Goal: Information Seeking & Learning: Understand process/instructions

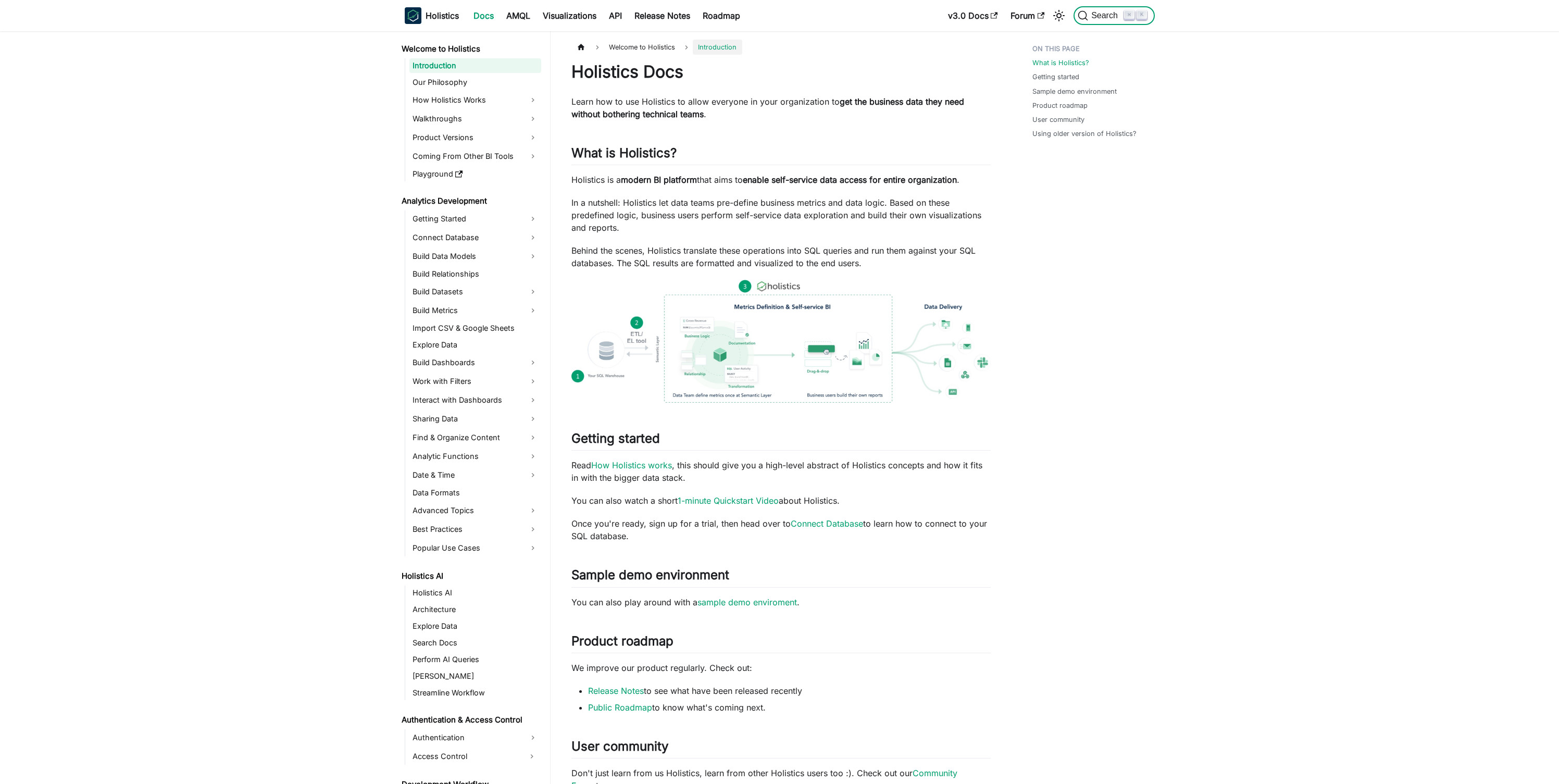
click at [1126, 11] on kbd "⌘" at bounding box center [1129, 15] width 10 height 9
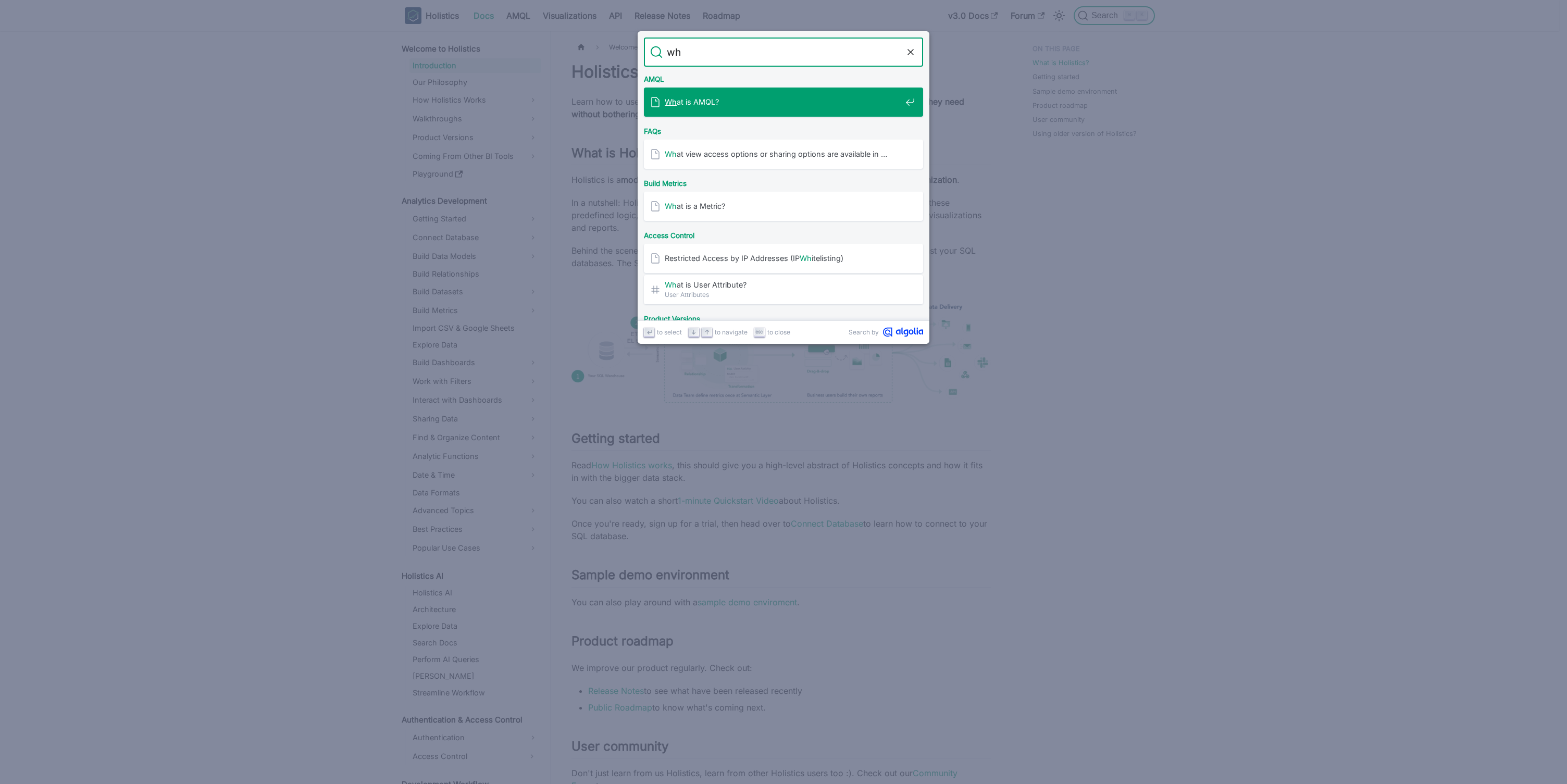
type input "w"
type input "case"
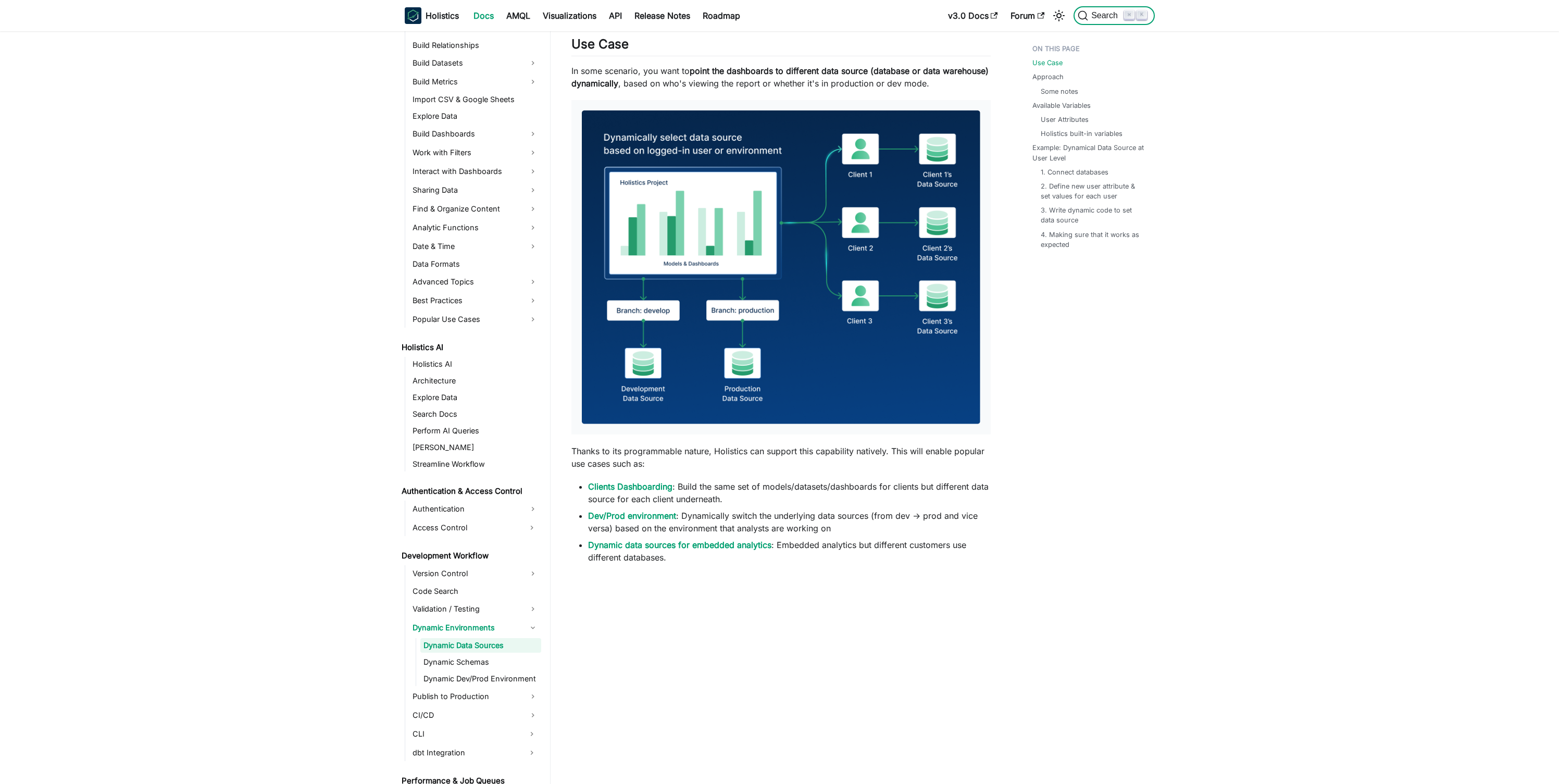
scroll to position [231, 0]
click at [1126, 11] on kbd "⌘" at bounding box center [1129, 15] width 10 height 9
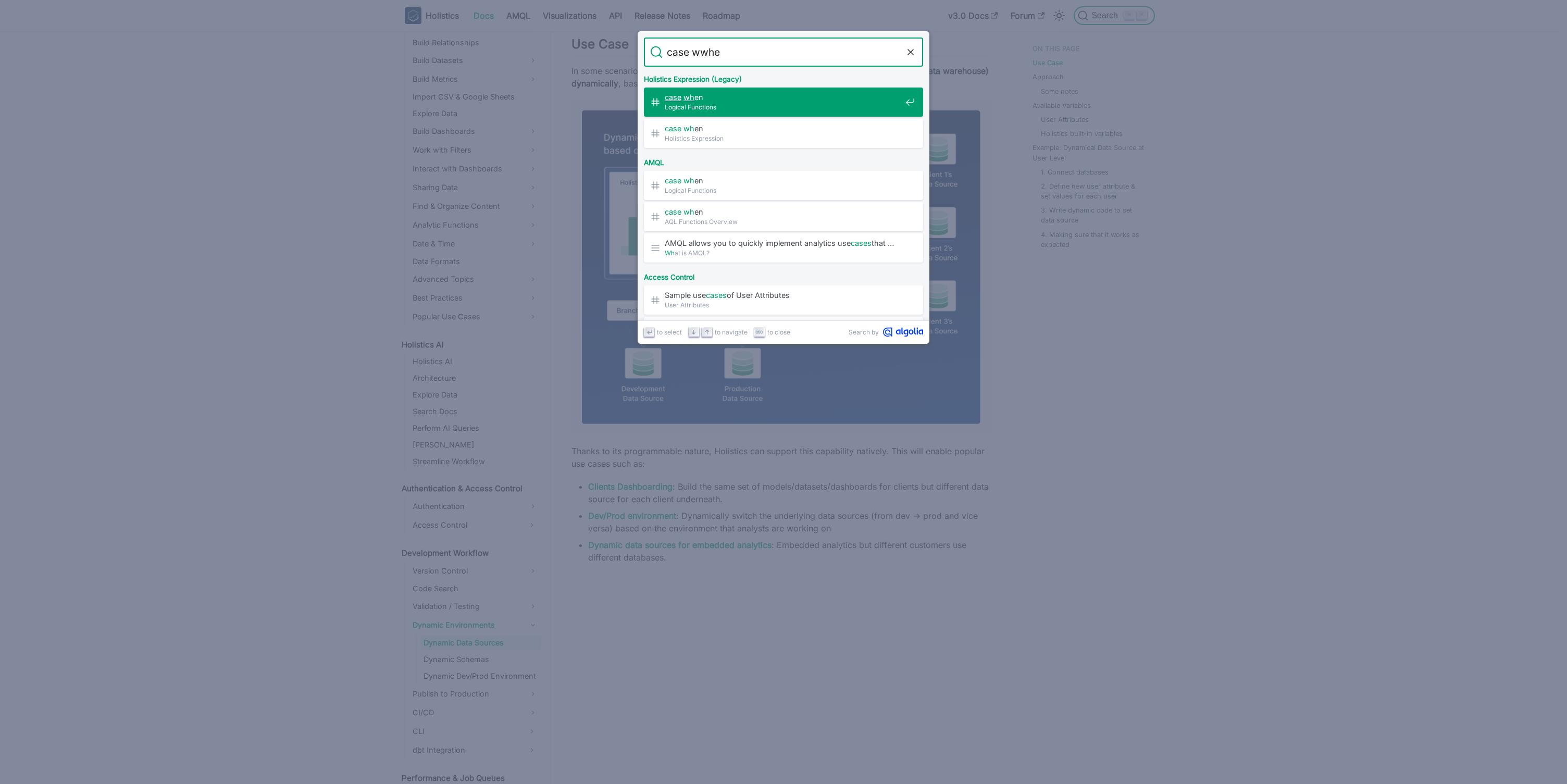
type input "case wwhen"
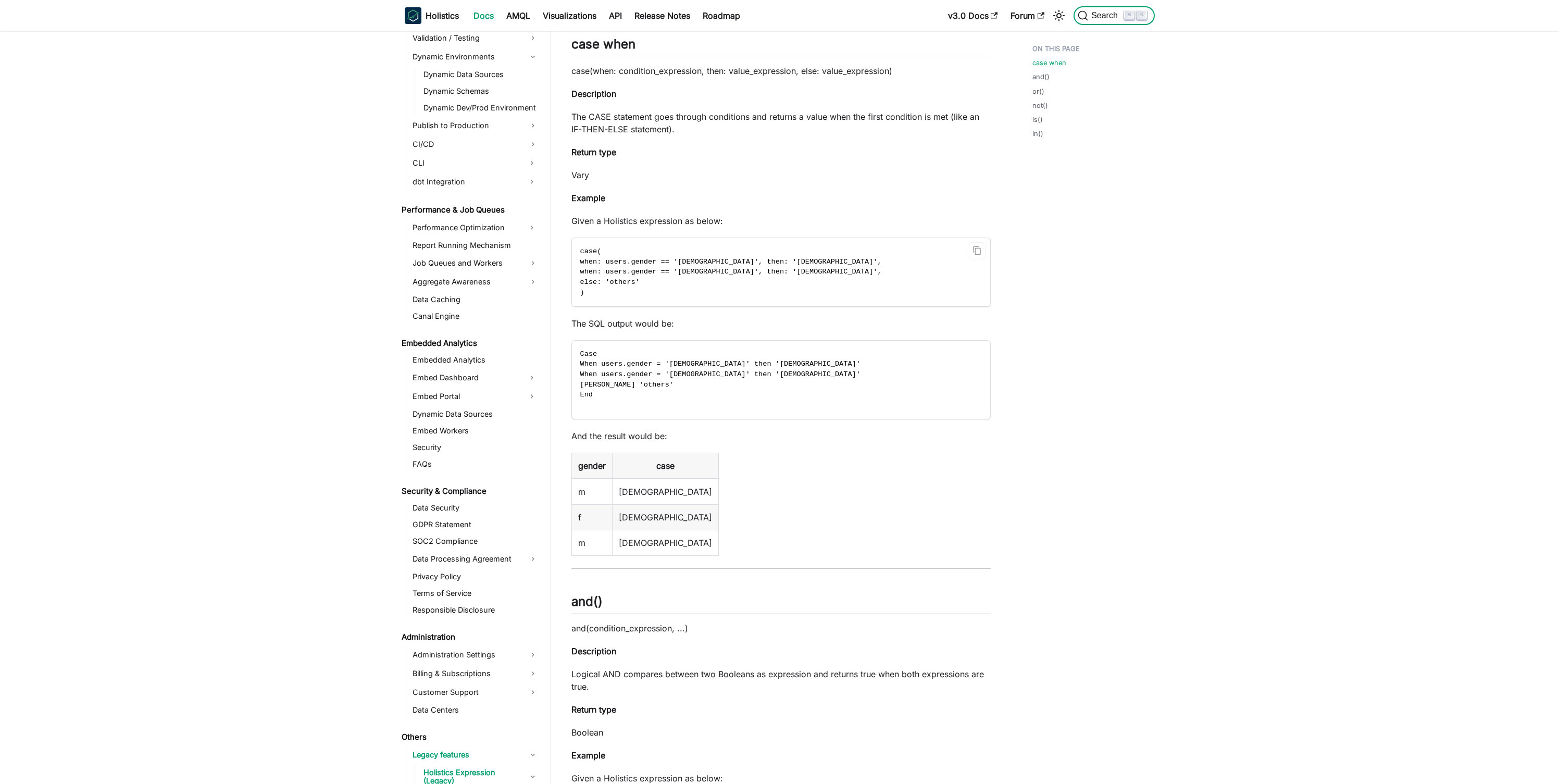
scroll to position [816, 0]
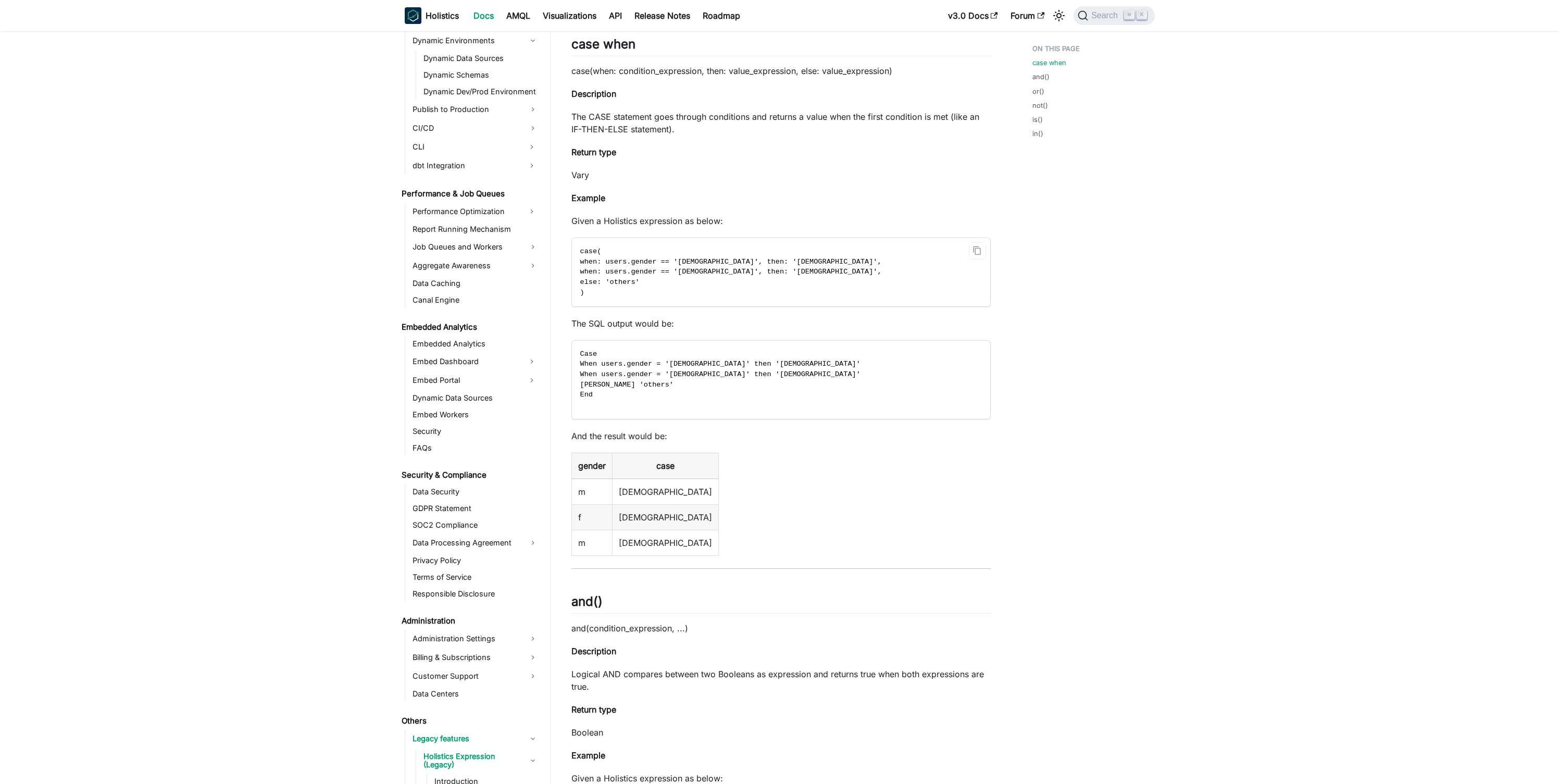
click at [720, 263] on span "when: users.gender == '[DEMOGRAPHIC_DATA]', then: '[DEMOGRAPHIC_DATA]'," at bounding box center [731, 262] width 302 height 8
click at [850, 64] on p "case(when: condition_expression, then: value_expression, else: value_expression)" at bounding box center [780, 71] width 419 height 13
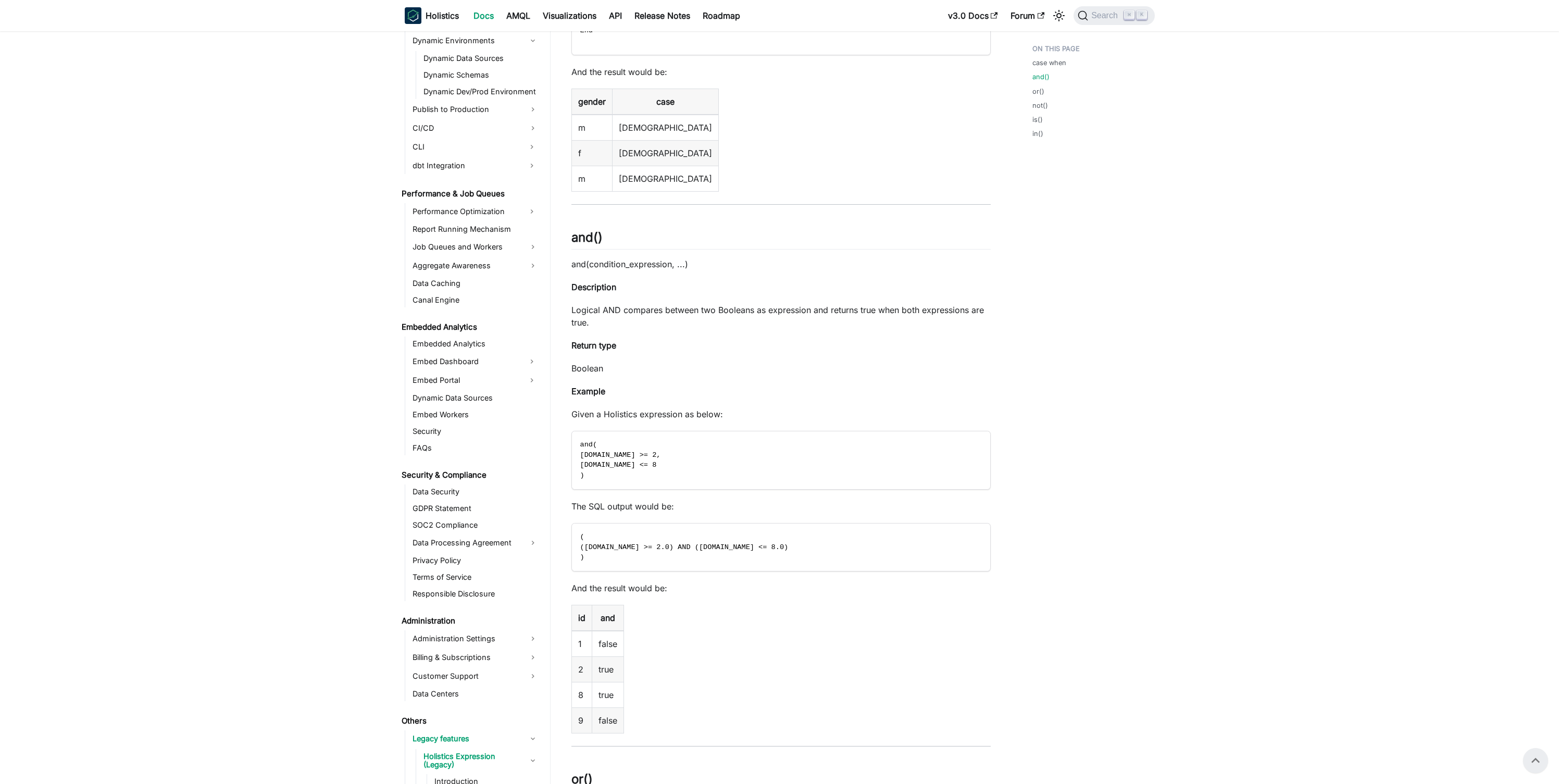
scroll to position [491, 0]
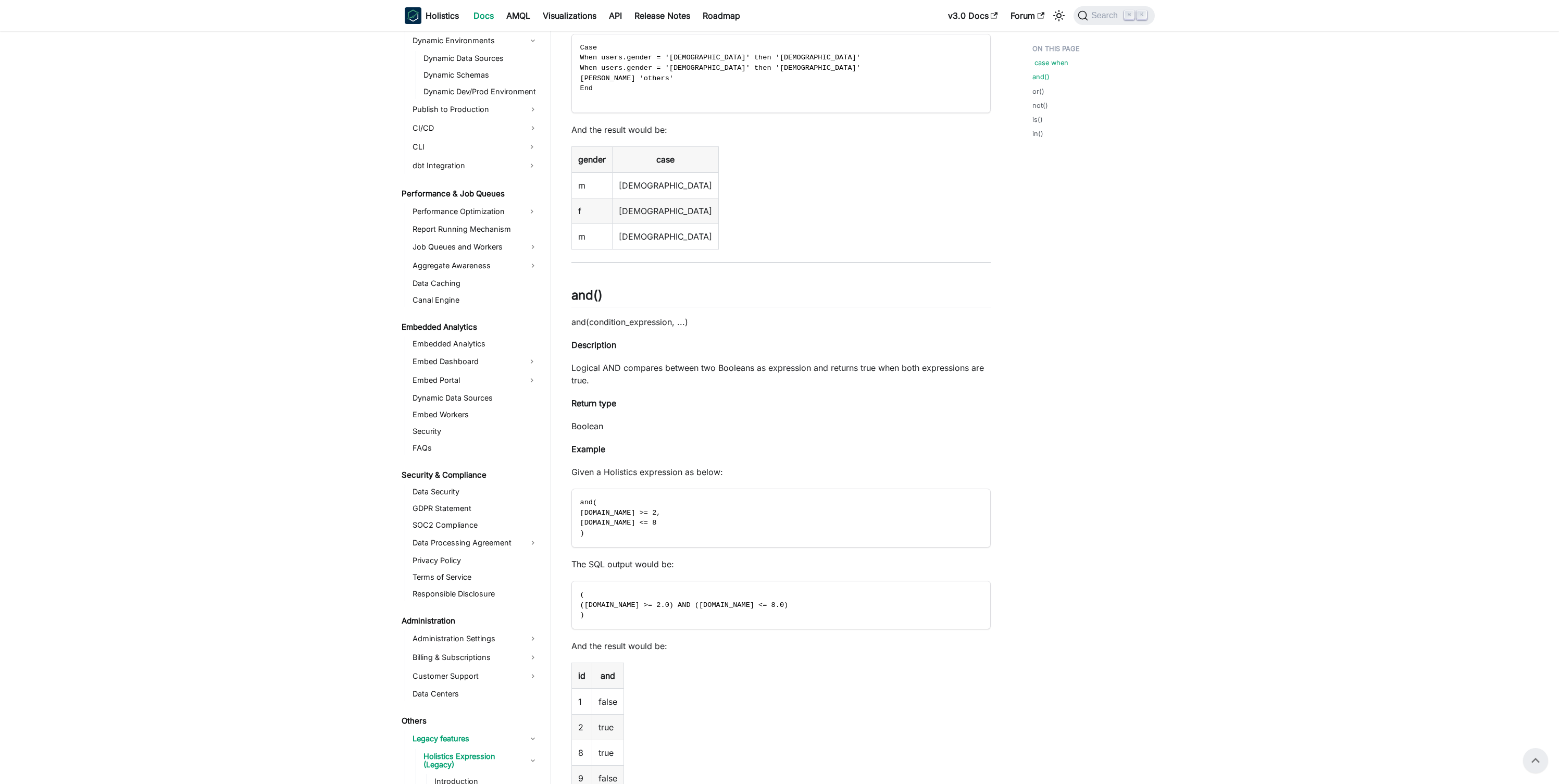
click at [1051, 59] on link "case when" at bounding box center [1052, 63] width 34 height 10
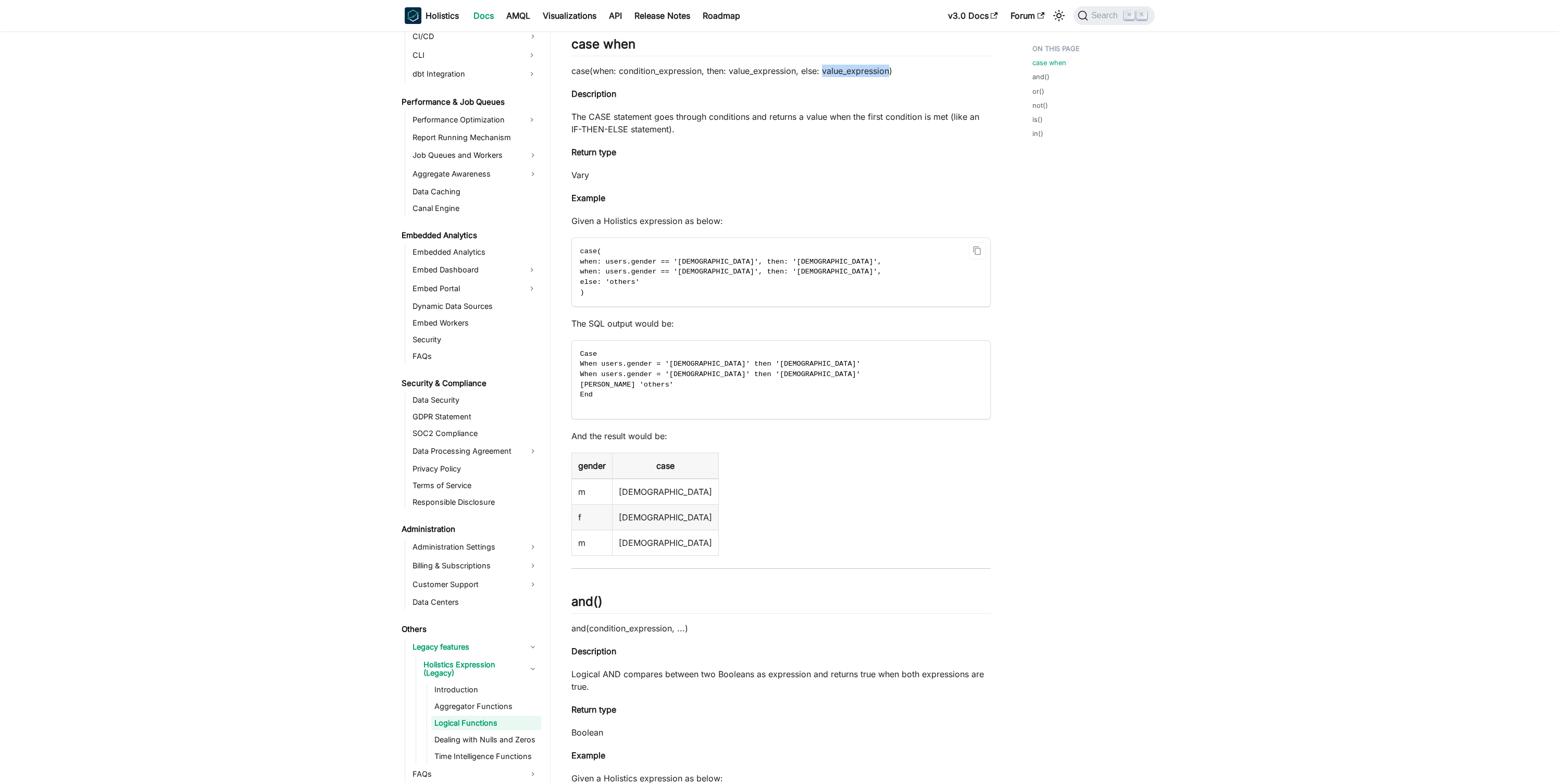
scroll to position [910, 0]
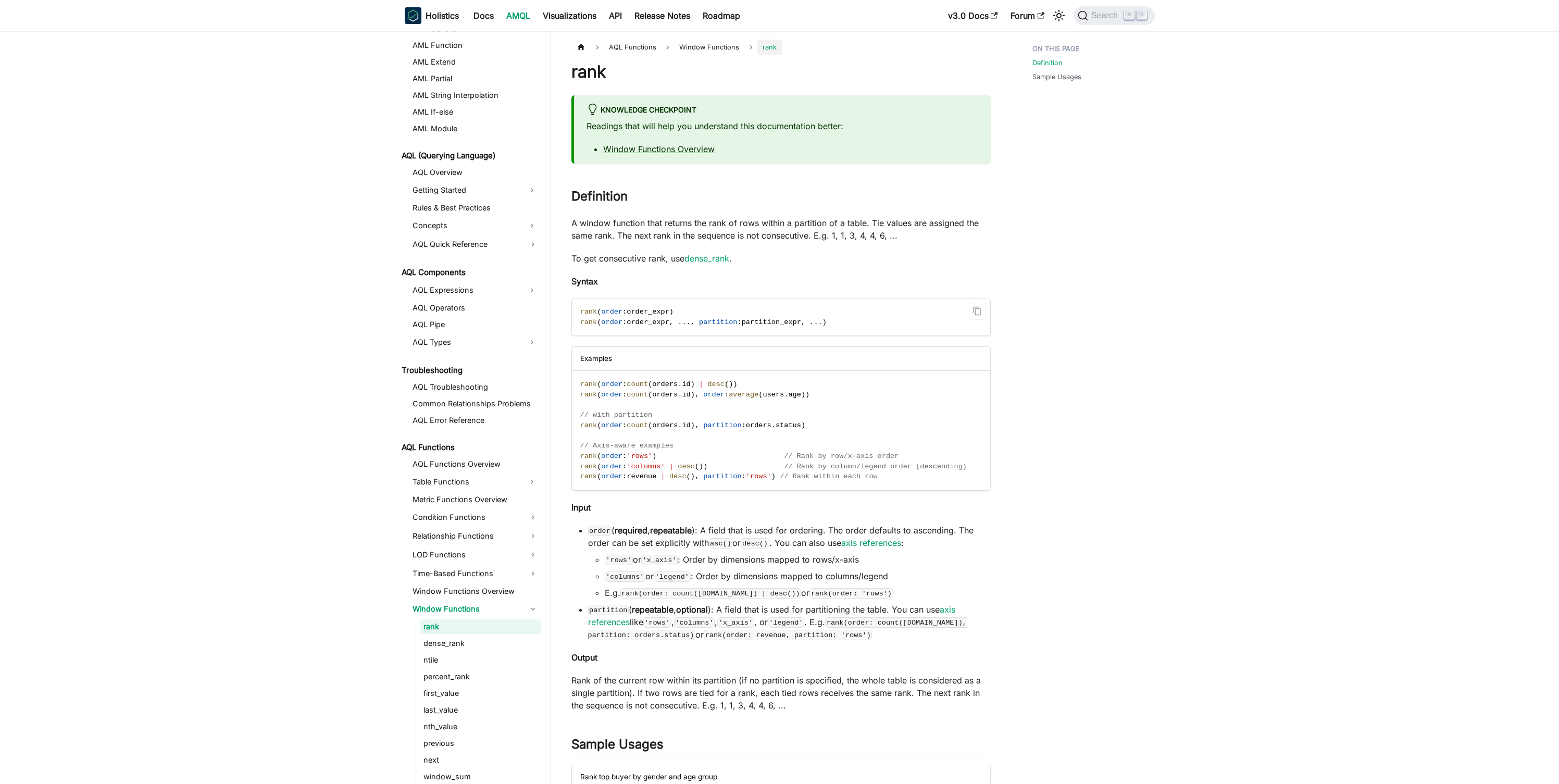
scroll to position [346, 0]
click at [771, 321] on span "partition_expr" at bounding box center [771, 322] width 60 height 8
copy span "partition_expr"
click at [726, 323] on span "partition" at bounding box center [718, 322] width 38 height 8
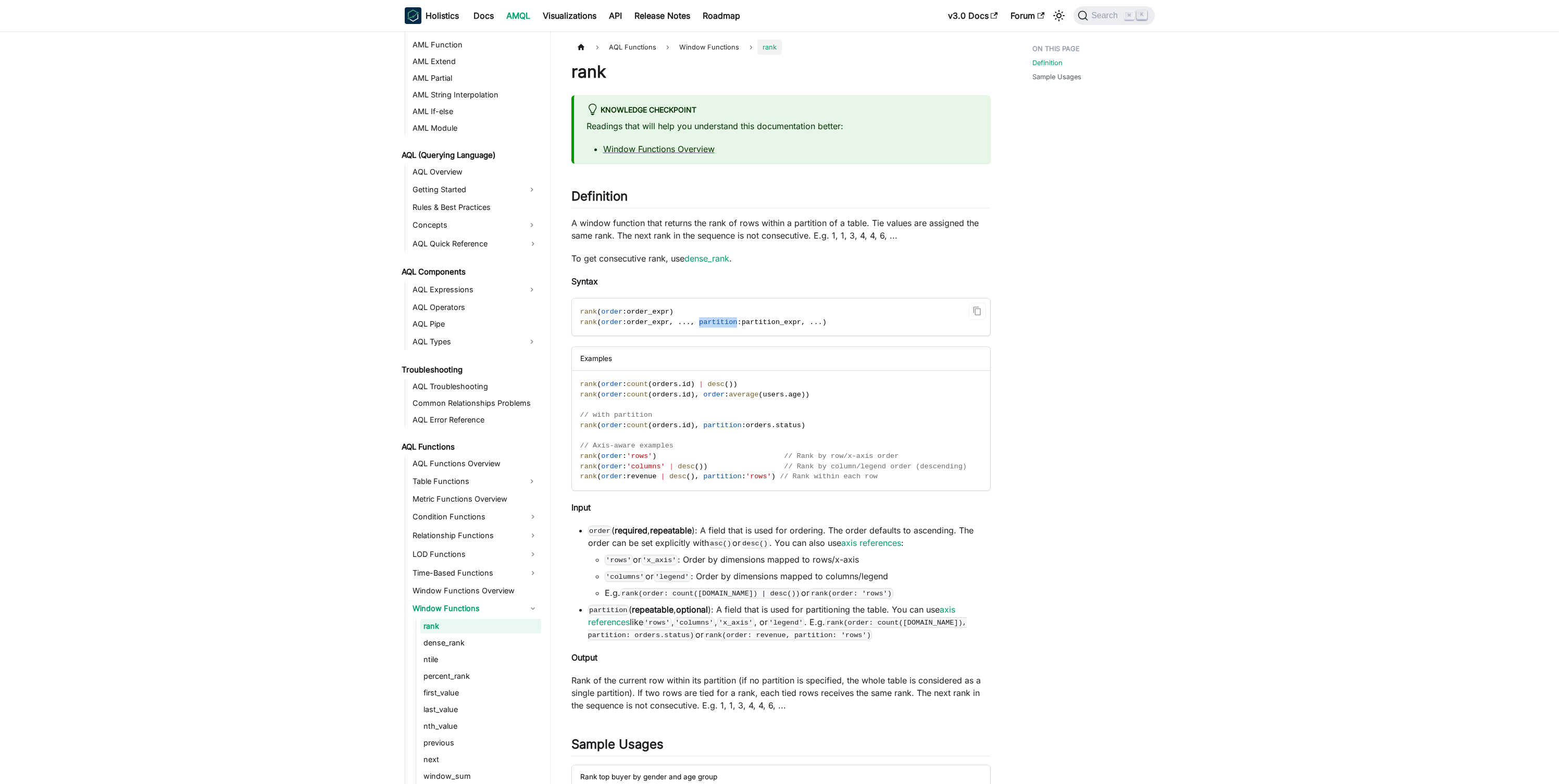
click at [726, 323] on span "partition" at bounding box center [718, 322] width 38 height 8
copy span "partition"
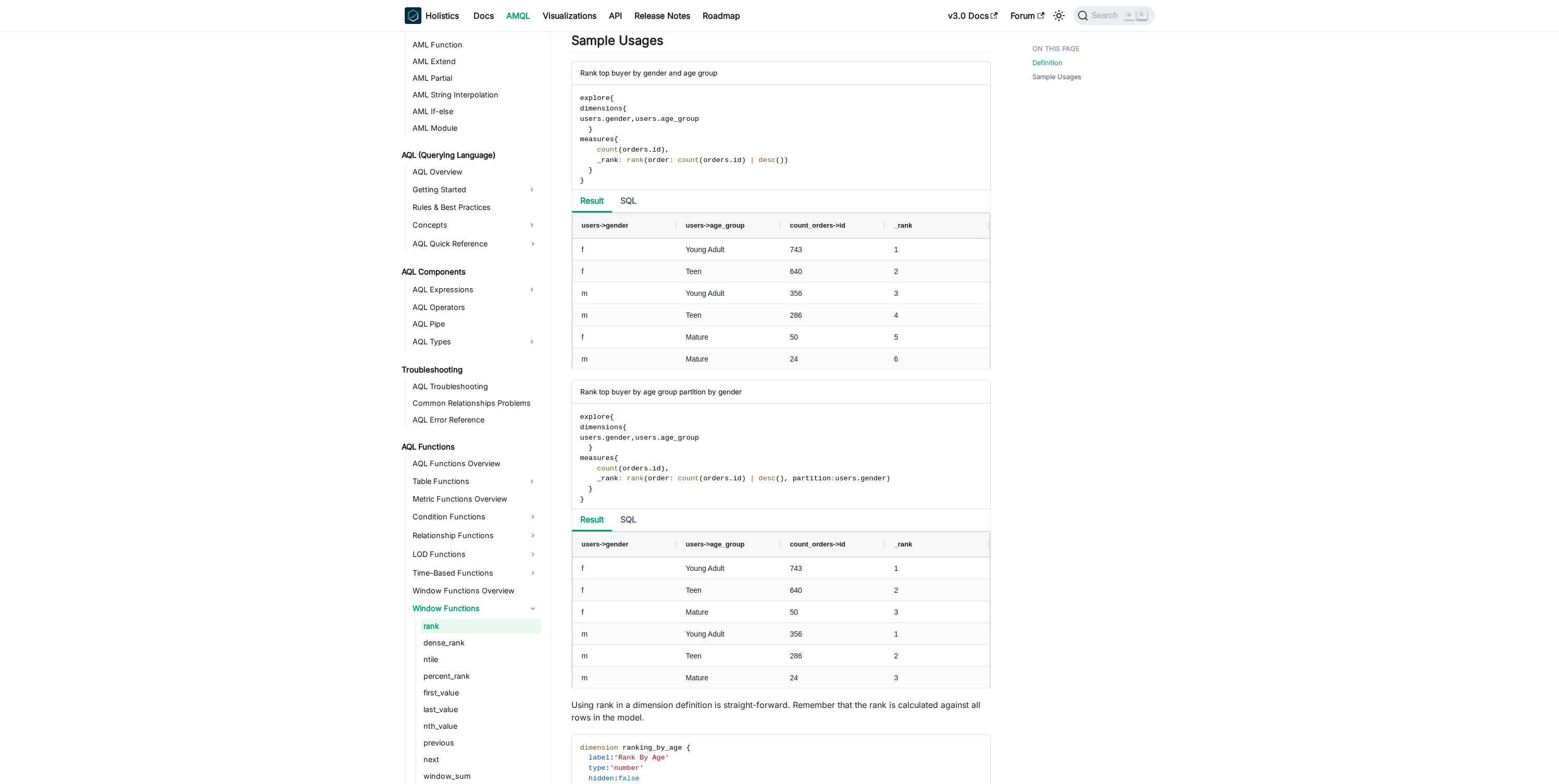
scroll to position [0, 0]
